Goal: Use online tool/utility

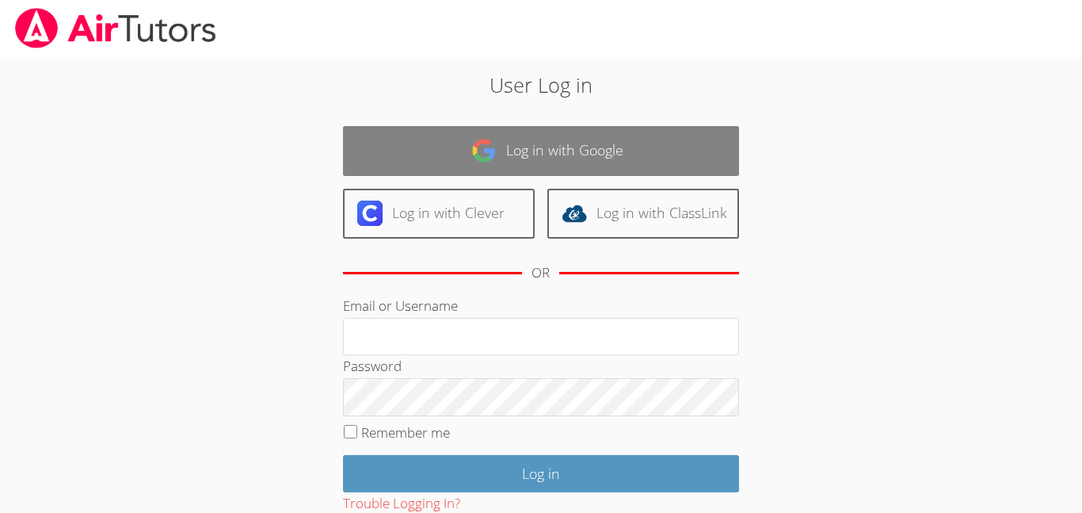
click at [525, 146] on link "Log in with Google" at bounding box center [541, 151] width 396 height 50
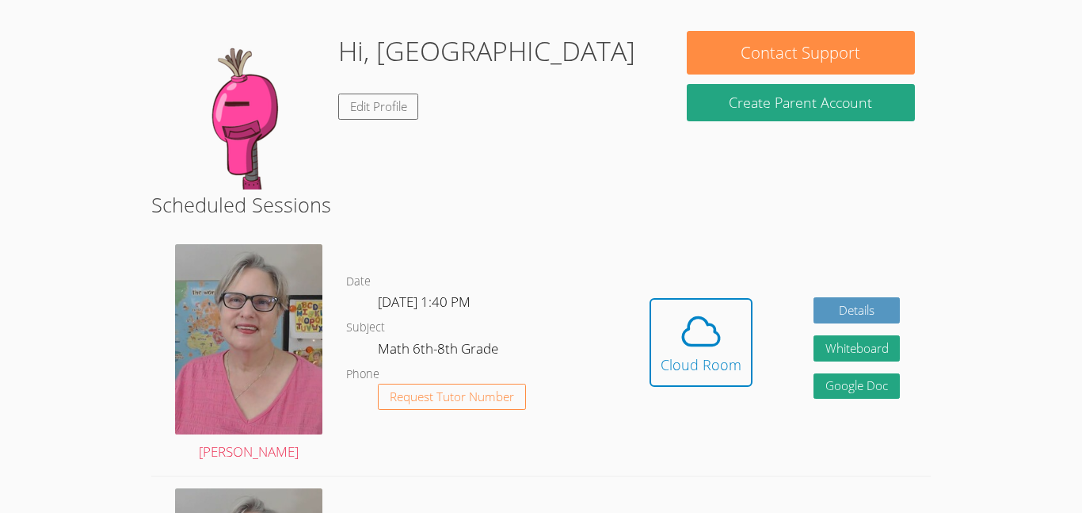
scroll to position [130, 0]
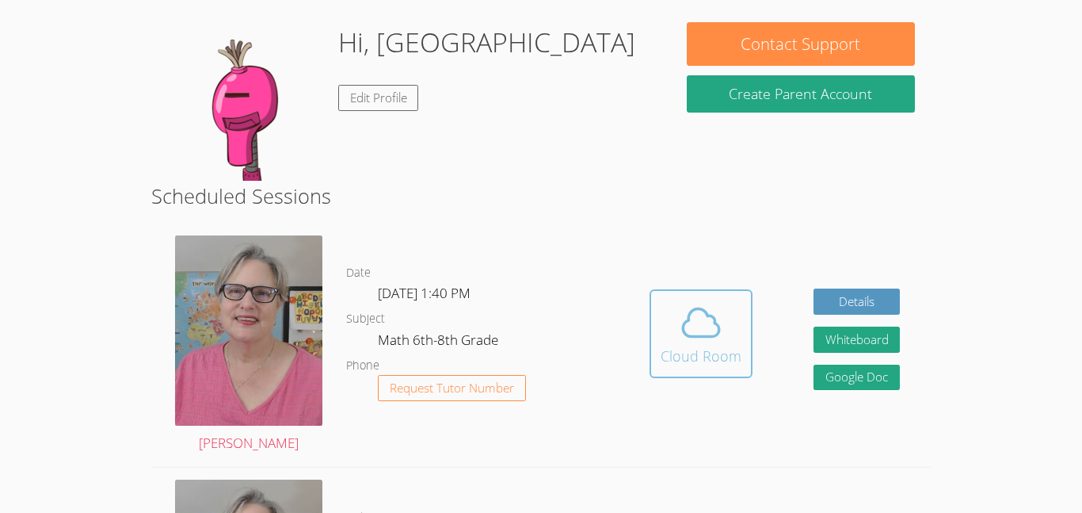
click at [732, 369] on button "Cloud Room" at bounding box center [701, 333] width 103 height 89
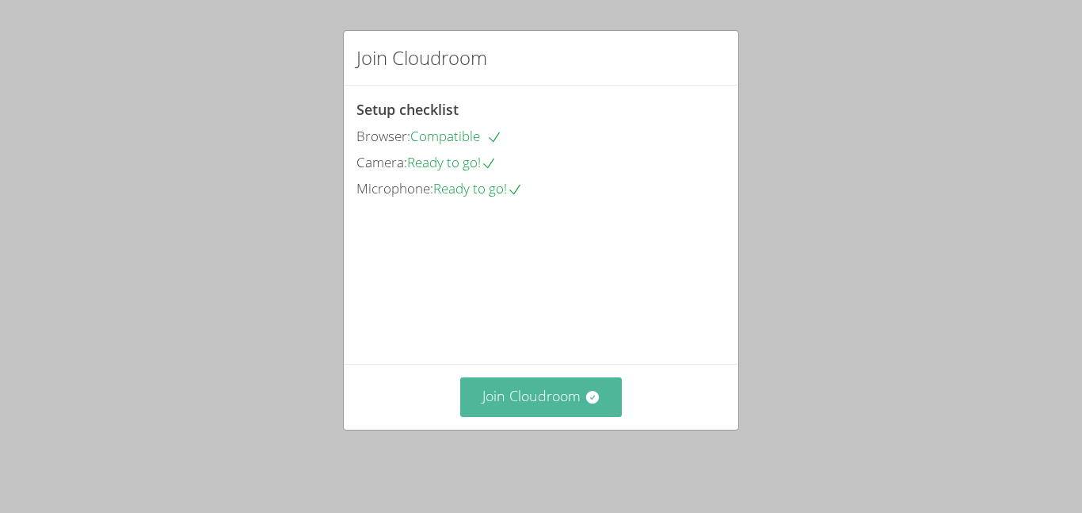
click at [527, 406] on button "Join Cloudroom" at bounding box center [541, 396] width 162 height 39
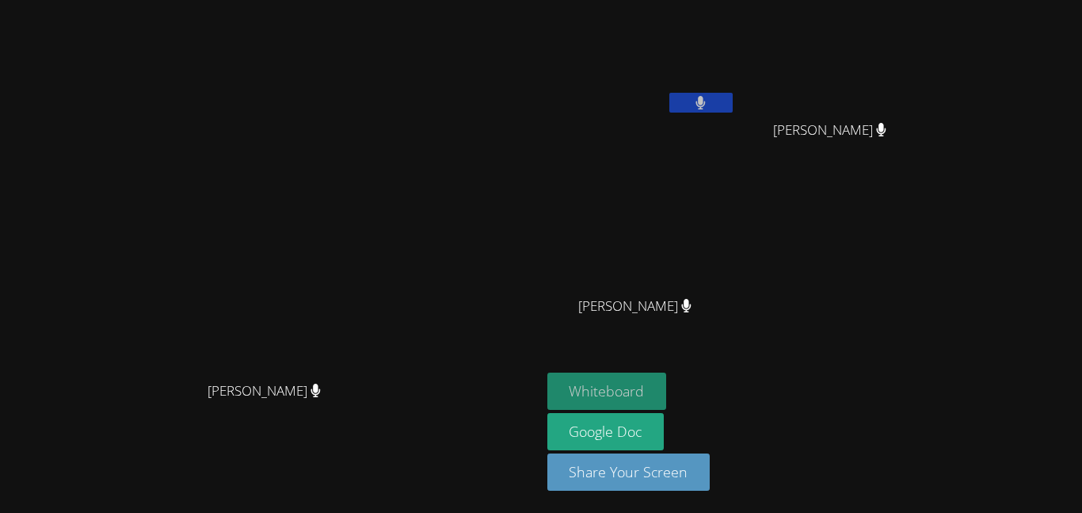
click at [667, 396] on button "Whiteboard" at bounding box center [608, 390] width 120 height 37
